Goal: Task Accomplishment & Management: Manage account settings

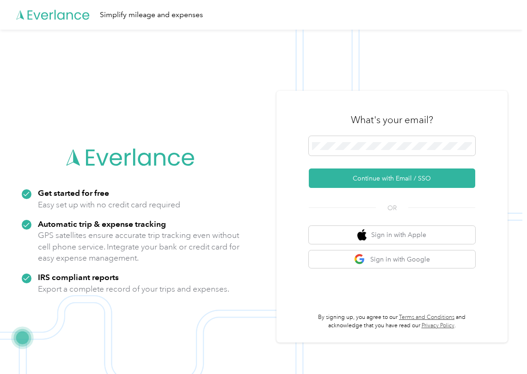
click at [344, 171] on button "Continue with Email / SSO" at bounding box center [392, 177] width 166 height 19
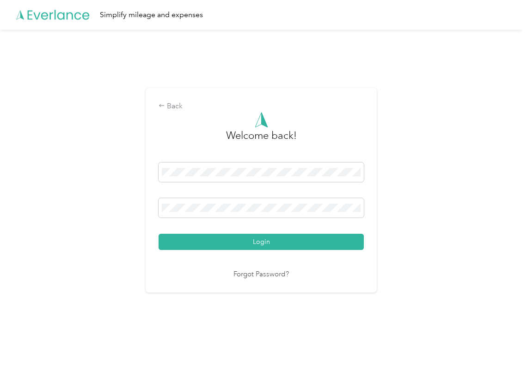
drag, startPoint x: 197, startPoint y: 236, endPoint x: 185, endPoint y: 241, distance: 12.4
click at [196, 236] on button "Login" at bounding box center [261, 241] width 205 height 16
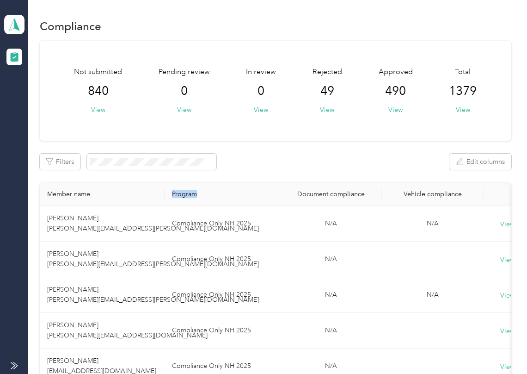
drag, startPoint x: 172, startPoint y: 205, endPoint x: 217, endPoint y: 201, distance: 45.5
click at [217, 201] on th "Program" at bounding box center [223, 194] width 116 height 23
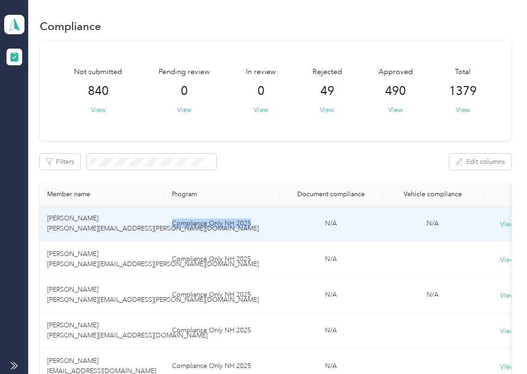
drag, startPoint x: 183, startPoint y: 222, endPoint x: 258, endPoint y: 217, distance: 74.6
click at [258, 217] on td "Compliance Only NH 2025" at bounding box center [223, 224] width 116 height 36
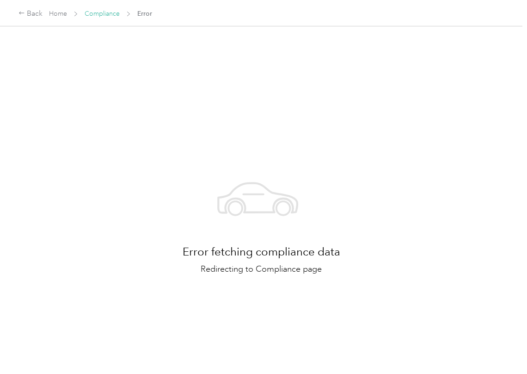
drag, startPoint x: 229, startPoint y: 220, endPoint x: 113, endPoint y: 15, distance: 236.0
click at [113, 15] on link "Compliance" at bounding box center [102, 14] width 35 height 8
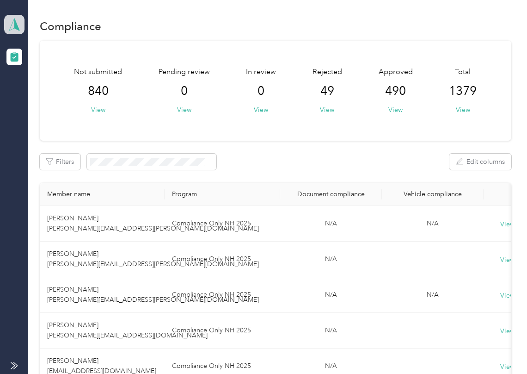
click at [19, 31] on span at bounding box center [14, 24] width 20 height 19
click at [36, 91] on div "Log out" at bounding box center [102, 96] width 182 height 16
